Goal: Find specific page/section: Find specific page/section

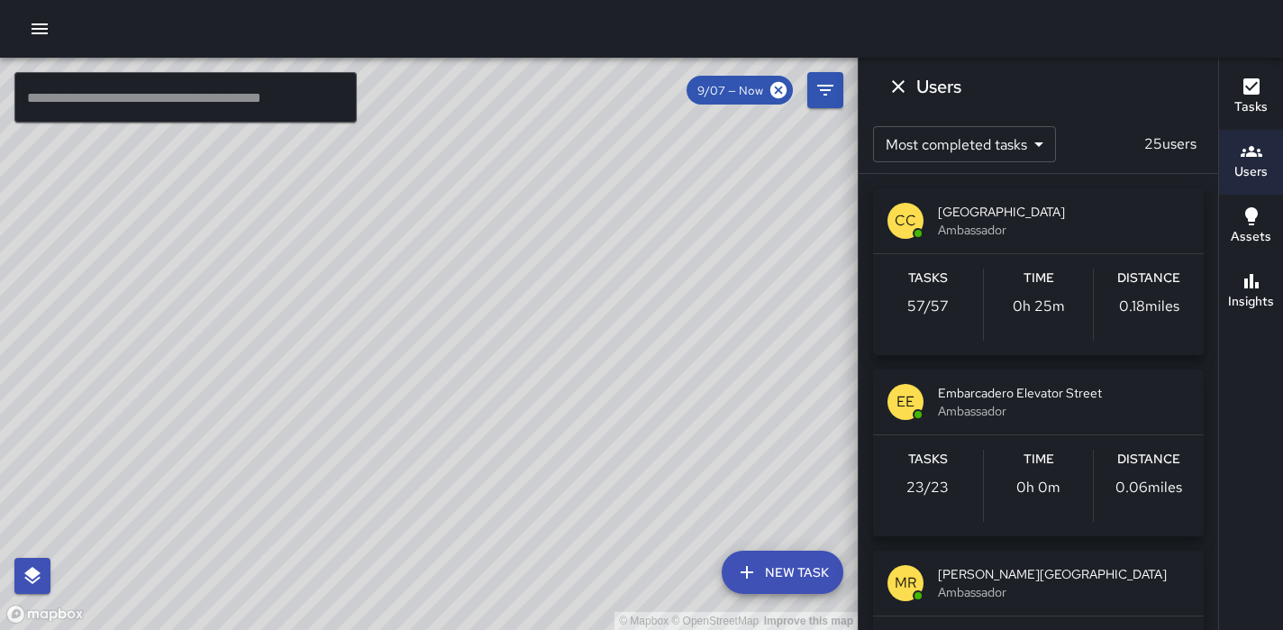
scroll to position [294, 0]
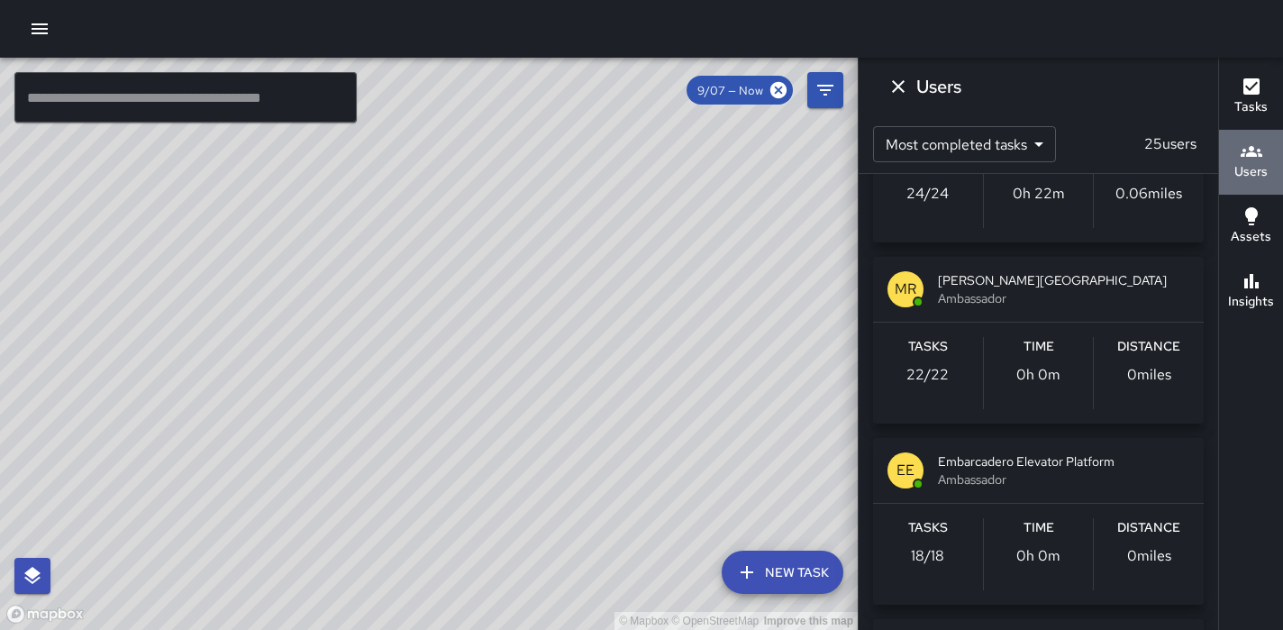
click at [1253, 162] on h6 "Users" at bounding box center [1250, 172] width 33 height 20
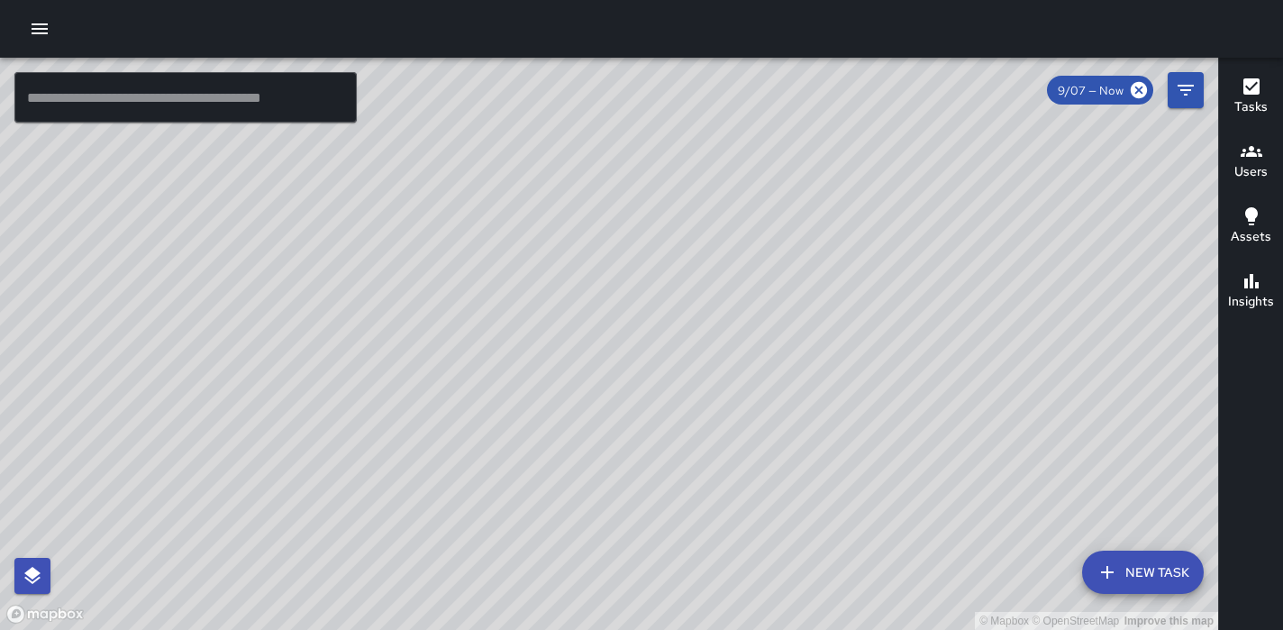
click at [1247, 167] on h6 "Users" at bounding box center [1250, 172] width 33 height 20
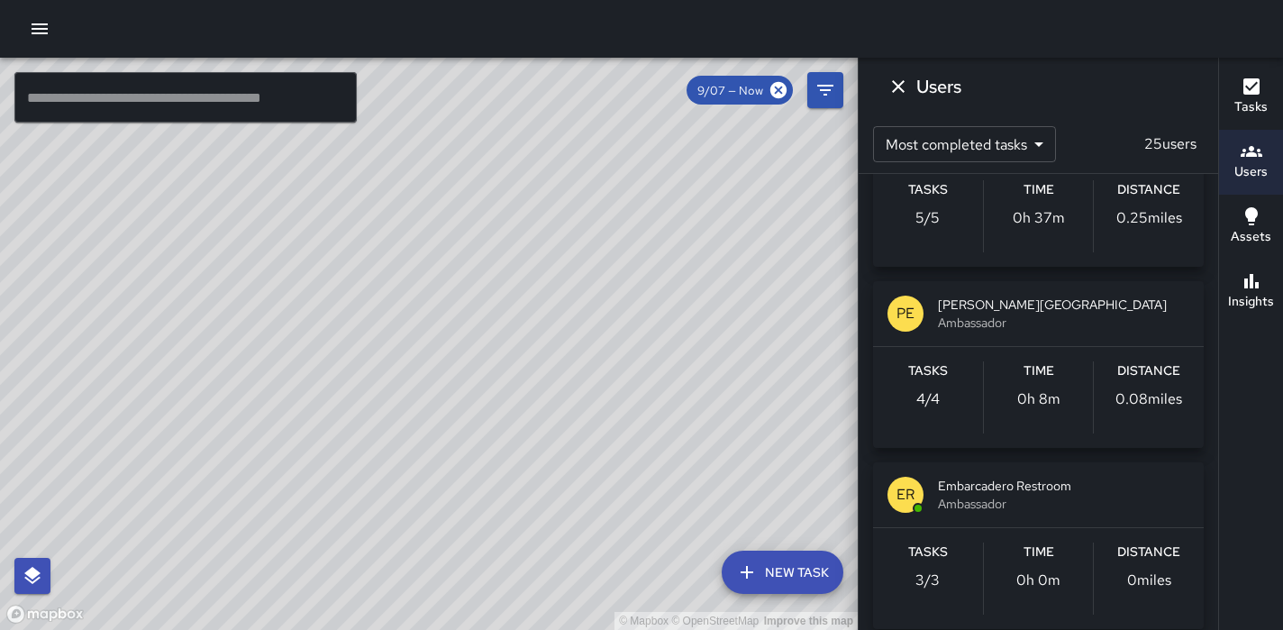
scroll to position [1900, 0]
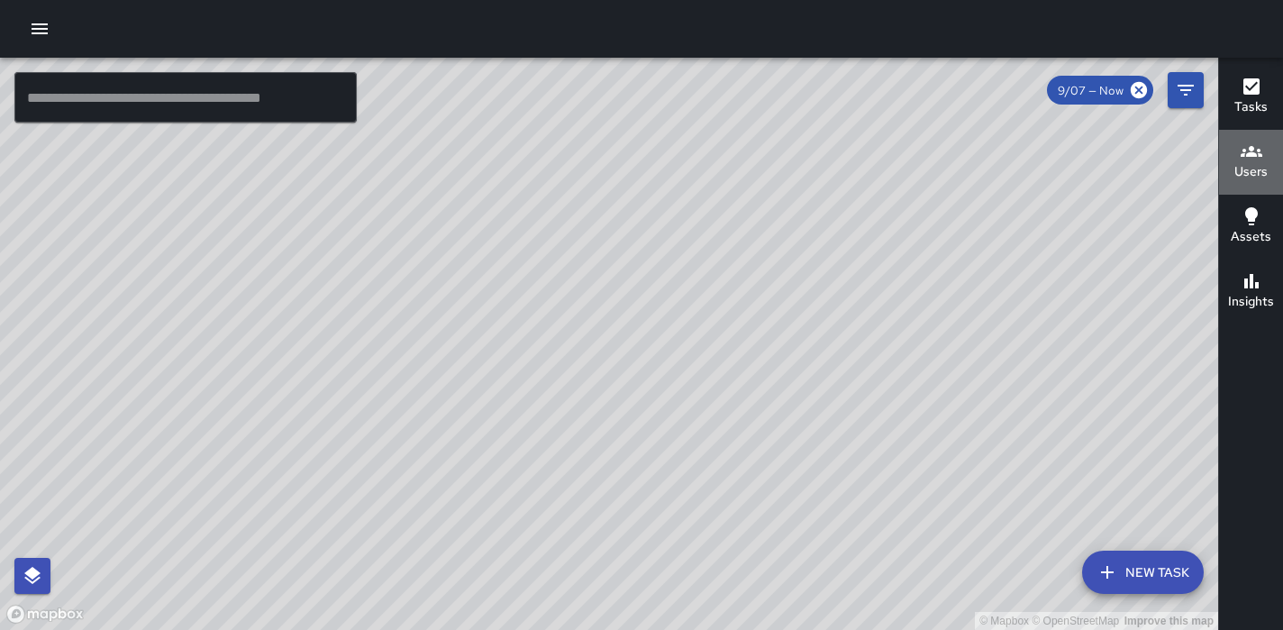
click at [1256, 176] on h6 "Users" at bounding box center [1250, 172] width 33 height 20
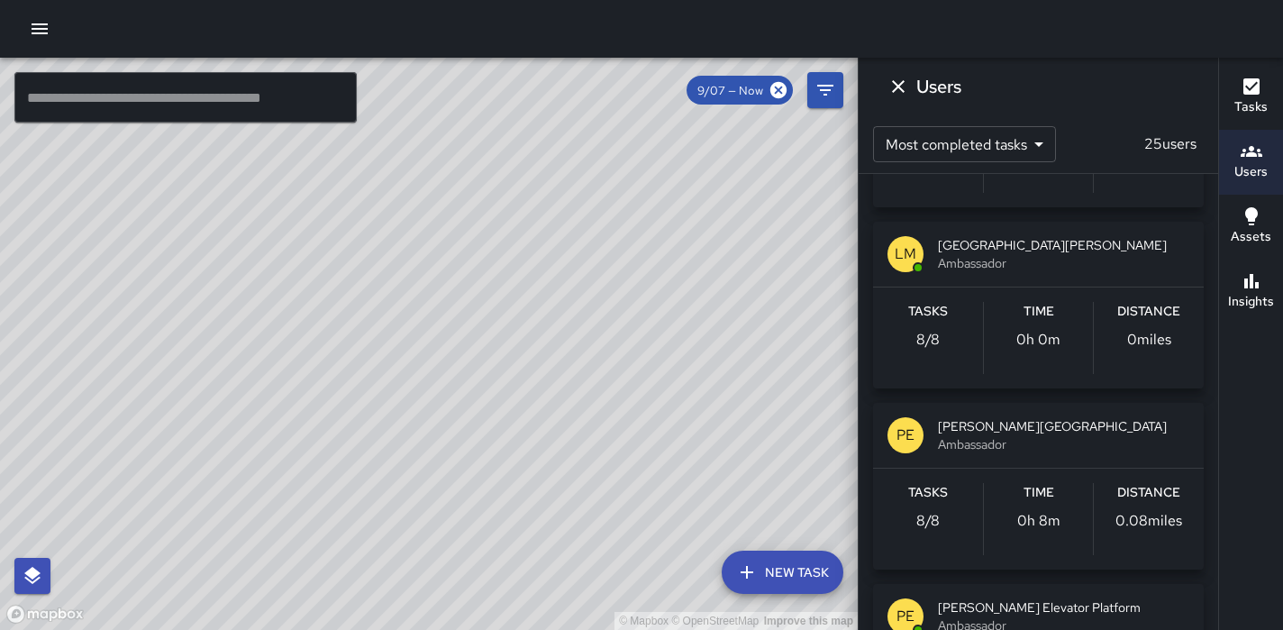
scroll to position [1459, 0]
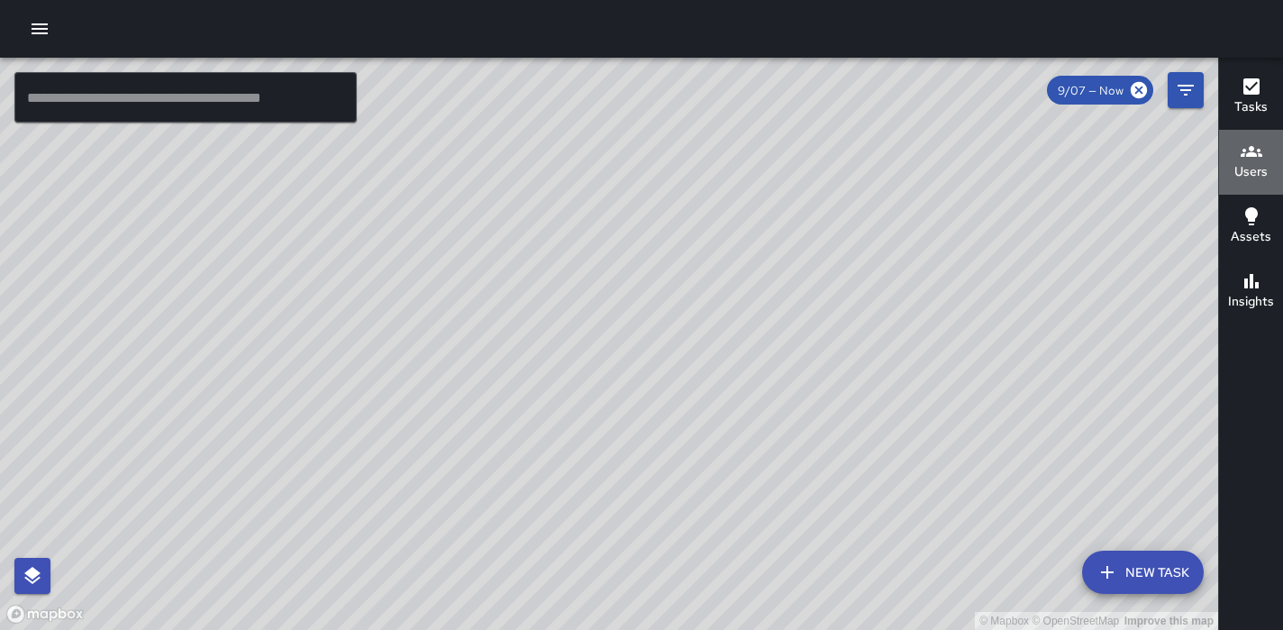
click at [1262, 168] on h6 "Users" at bounding box center [1250, 172] width 33 height 20
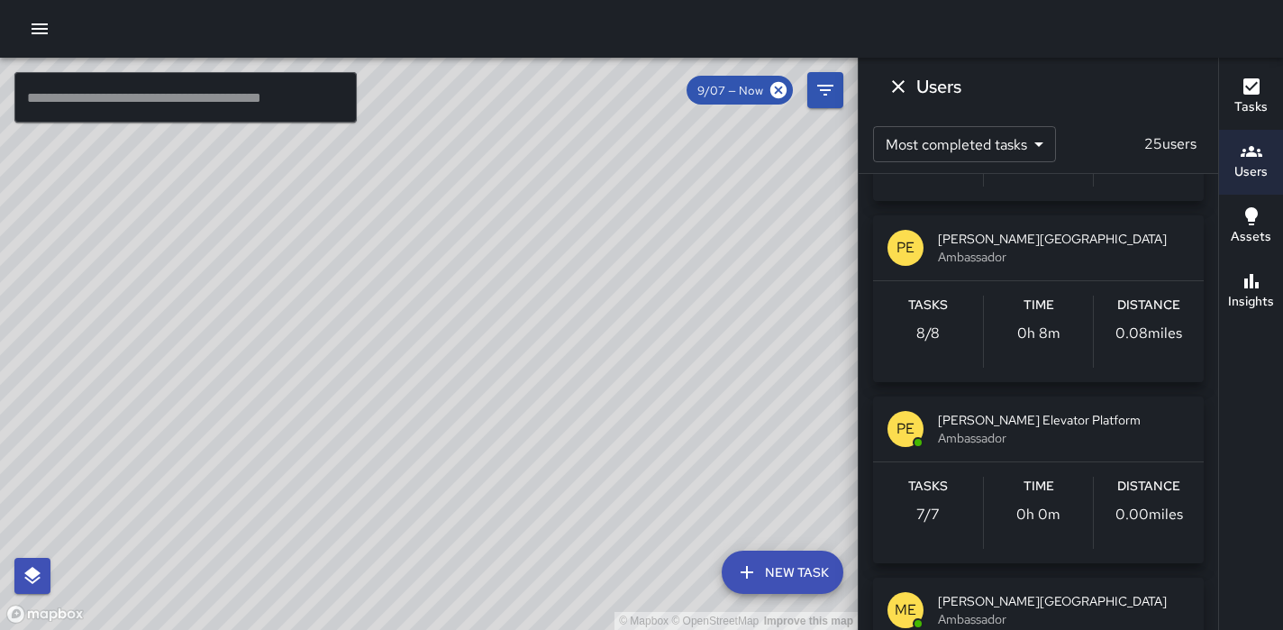
scroll to position [1607, 0]
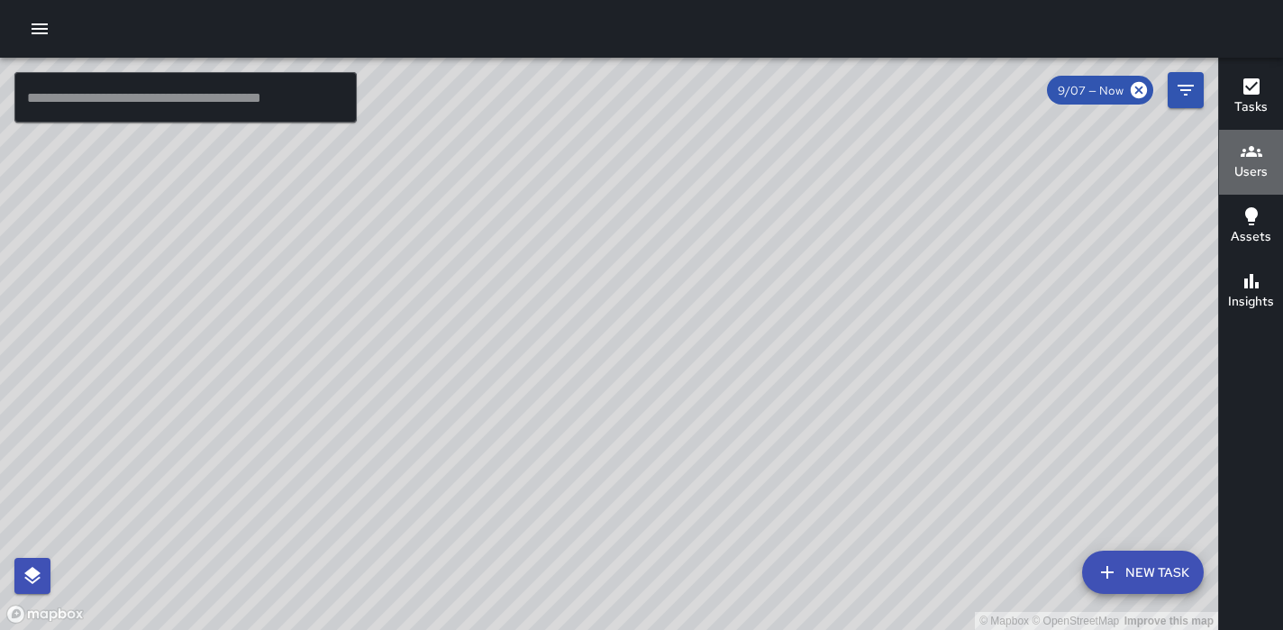
click at [1239, 174] on h6 "Users" at bounding box center [1250, 172] width 33 height 20
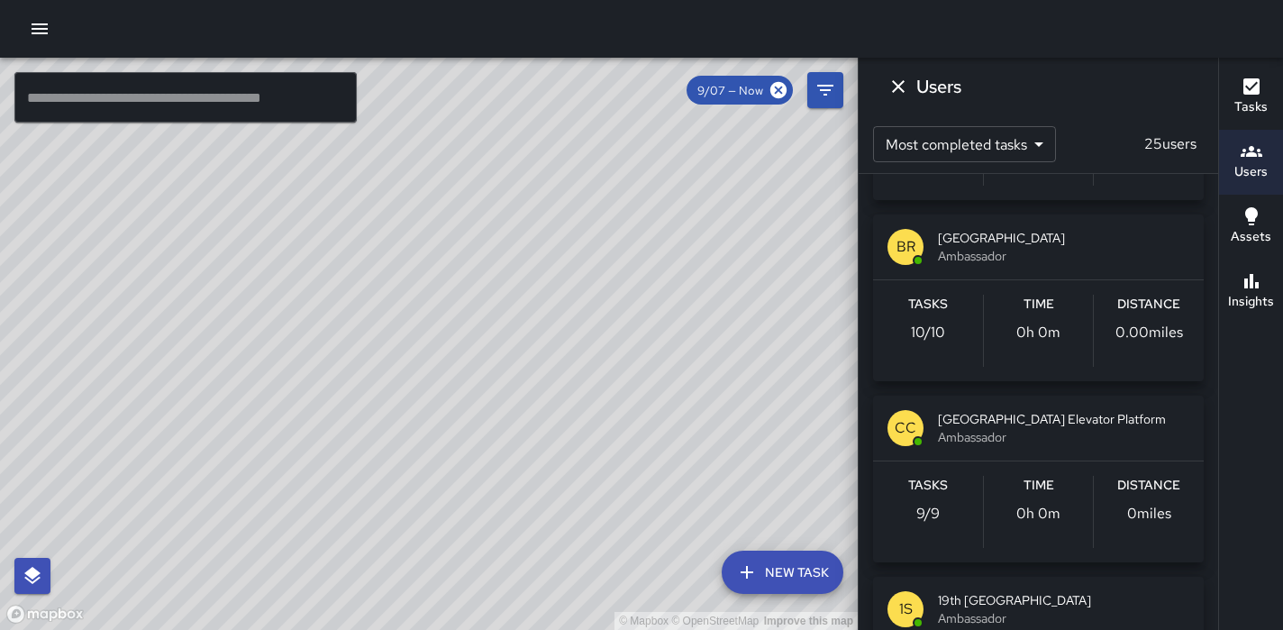
scroll to position [1033, 0]
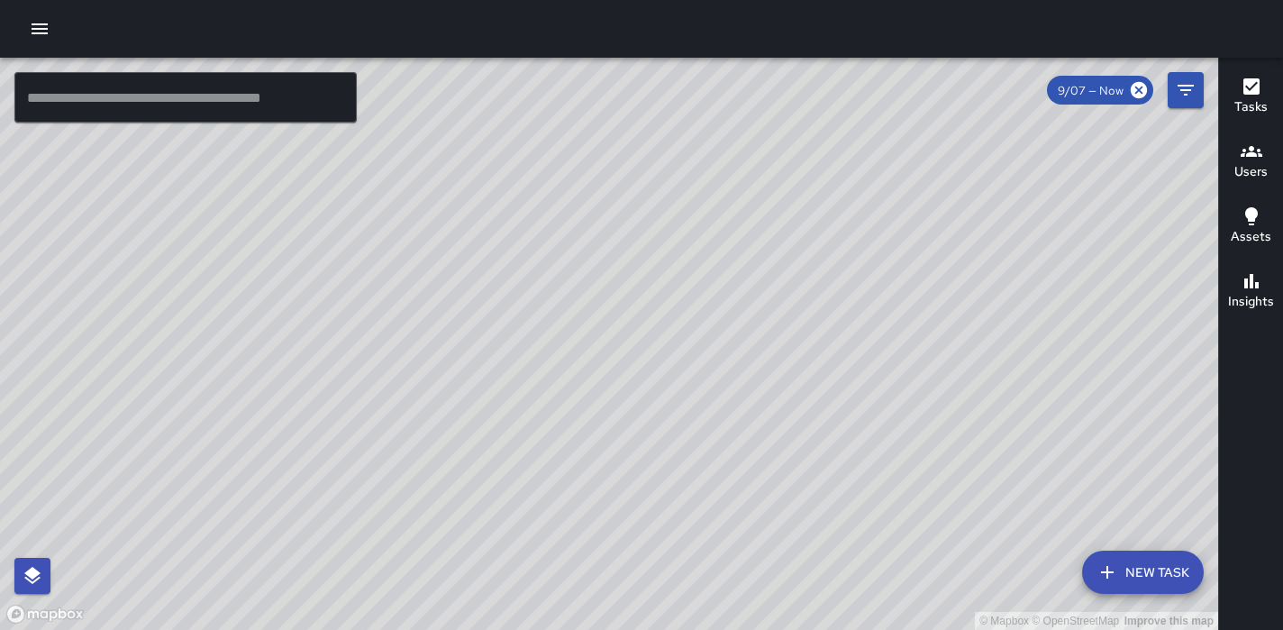
click at [1243, 166] on h6 "Users" at bounding box center [1250, 172] width 33 height 20
